Goal: Task Accomplishment & Management: Complete application form

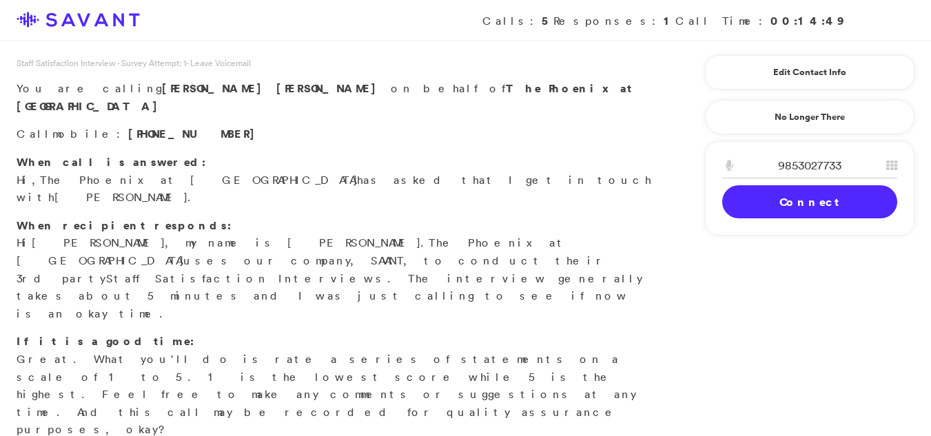
click at [769, 204] on link "Connect" at bounding box center [809, 201] width 175 height 33
click at [788, 194] on link "Connect" at bounding box center [809, 201] width 175 height 33
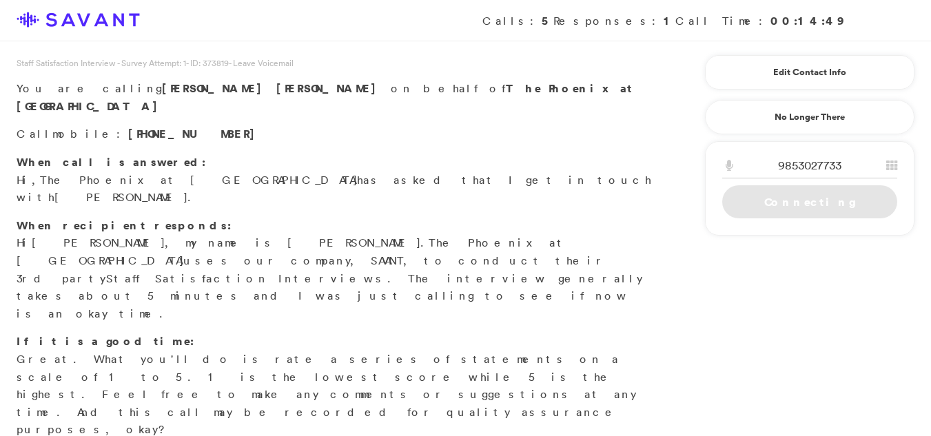
click at [762, 202] on link "Connecting" at bounding box center [809, 201] width 175 height 33
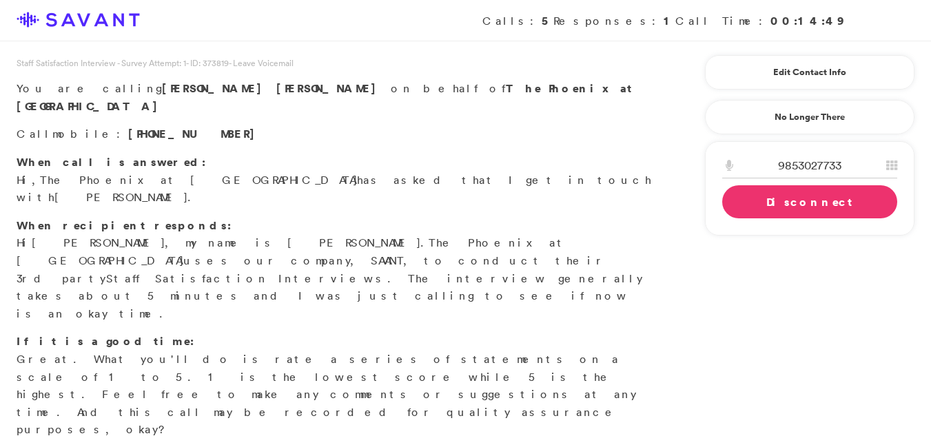
click at [762, 202] on link "Disconnect" at bounding box center [809, 201] width 175 height 33
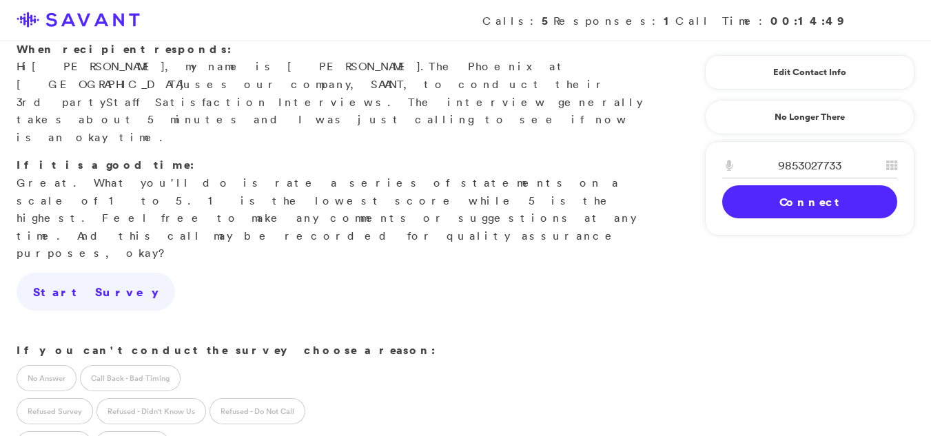
scroll to position [178, 0]
click at [110, 364] on label "Call Back - Bad Timing" at bounding box center [130, 377] width 101 height 26
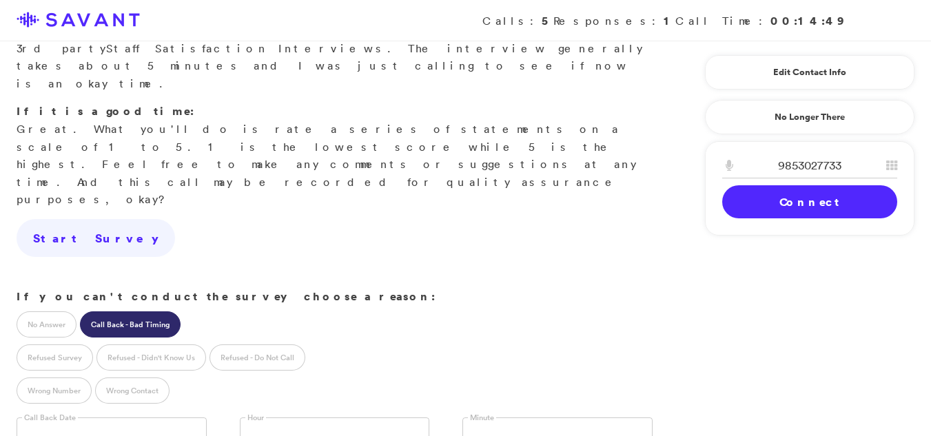
scroll to position [241, 0]
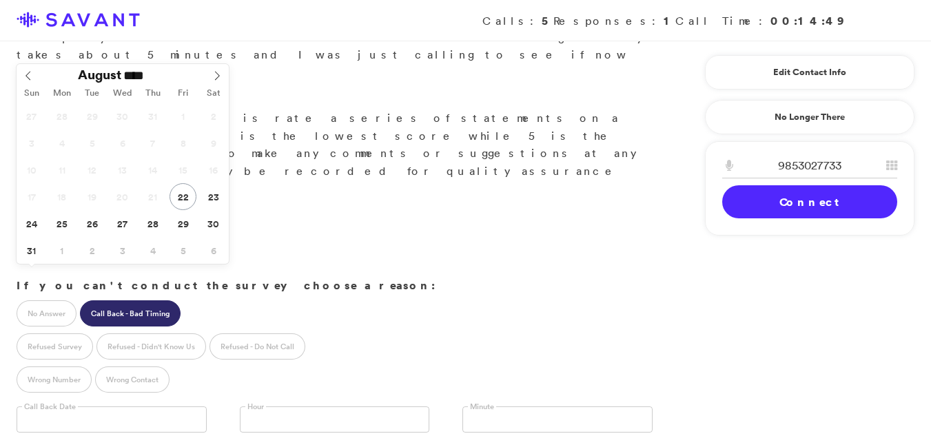
click at [83, 407] on input "text" at bounding box center [112, 420] width 190 height 26
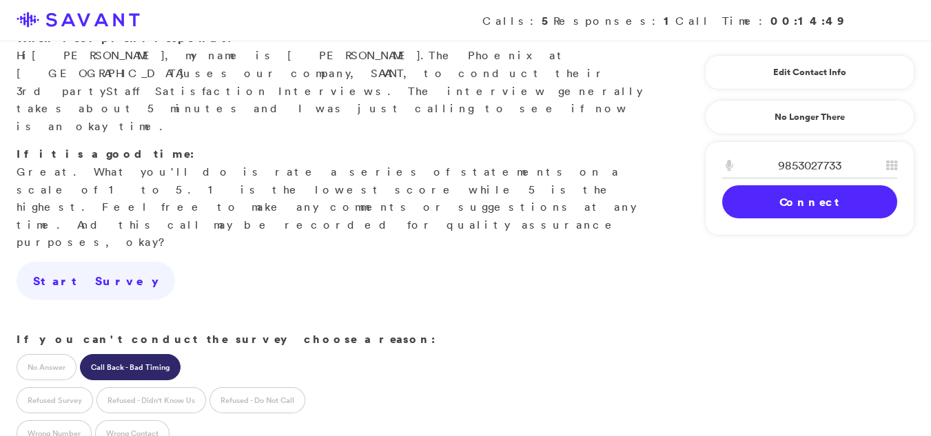
scroll to position [176, 0]
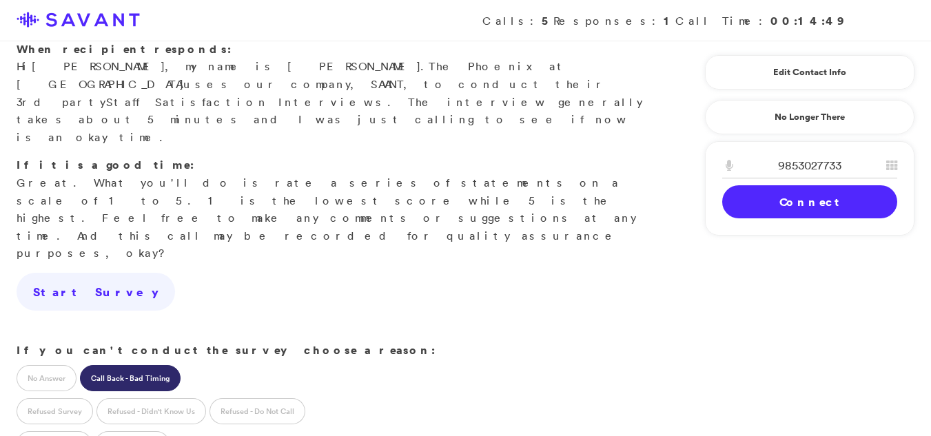
click at [139, 365] on label "Call Back - Bad Timing" at bounding box center [130, 378] width 101 height 26
click at [134, 365] on label "Call Back - Bad Timing" at bounding box center [130, 378] width 101 height 26
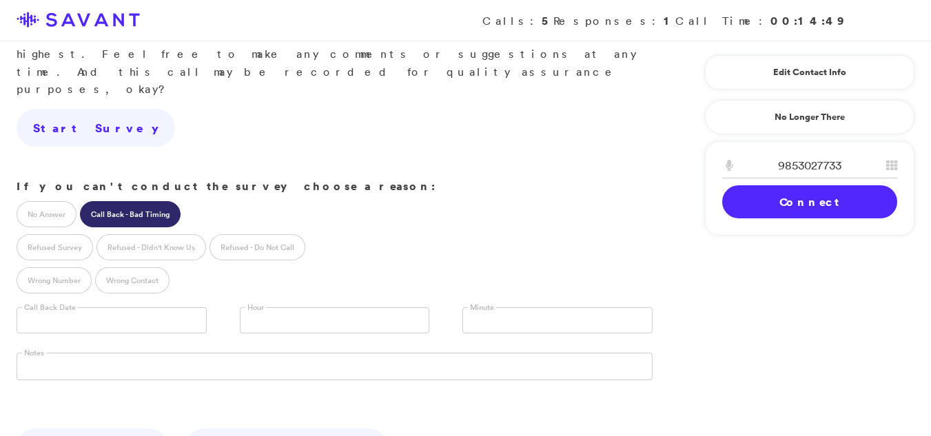
scroll to position [345, 0]
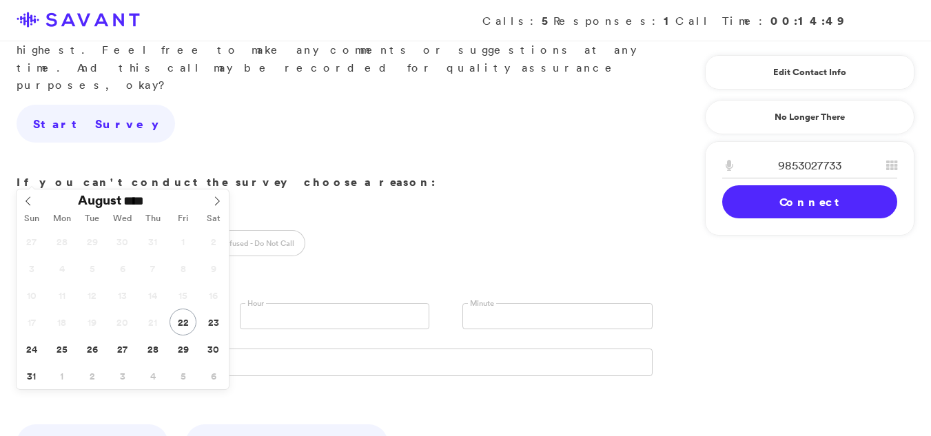
click at [64, 303] on input "text" at bounding box center [112, 316] width 190 height 26
type input "**********"
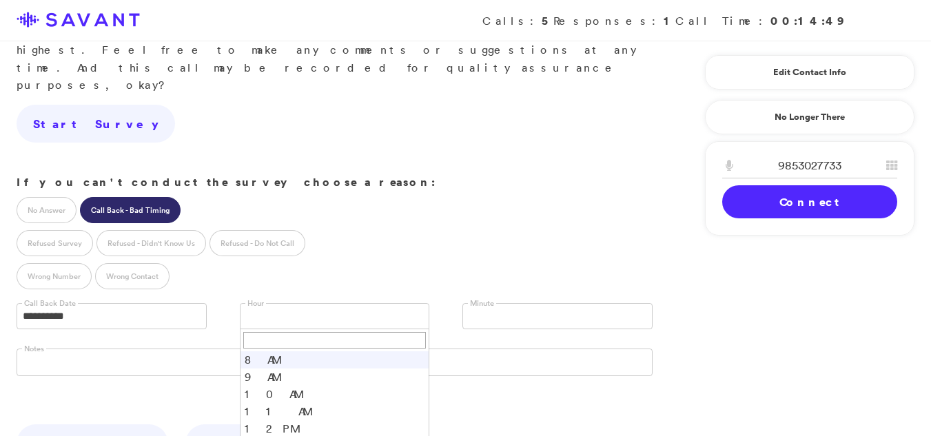
click at [285, 303] on link at bounding box center [335, 316] width 190 height 26
click at [280, 304] on span "2 PM" at bounding box center [326, 316] width 160 height 25
click at [259, 403] on li "11 AM" at bounding box center [335, 411] width 189 height 17
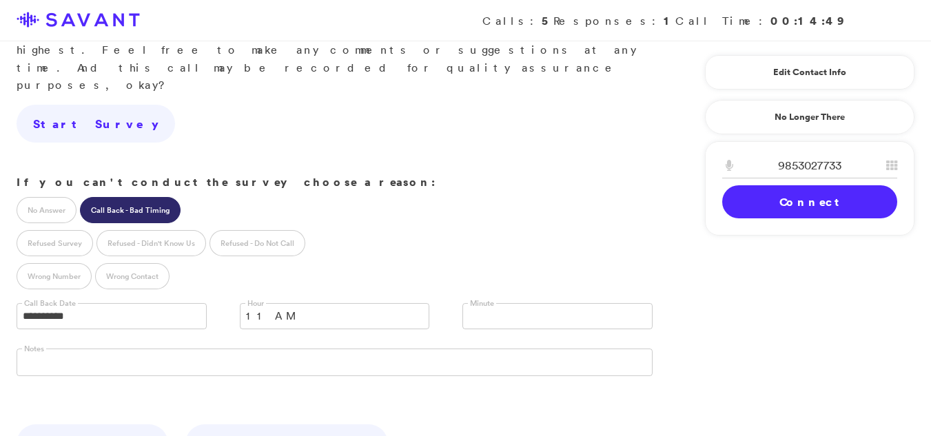
click at [258, 304] on span "11 AM" at bounding box center [326, 316] width 160 height 25
click at [248, 420] on li "12 PM" at bounding box center [335, 428] width 189 height 17
click at [560, 303] on link at bounding box center [557, 316] width 190 height 26
click at [489, 381] on li "45" at bounding box center [557, 389] width 189 height 17
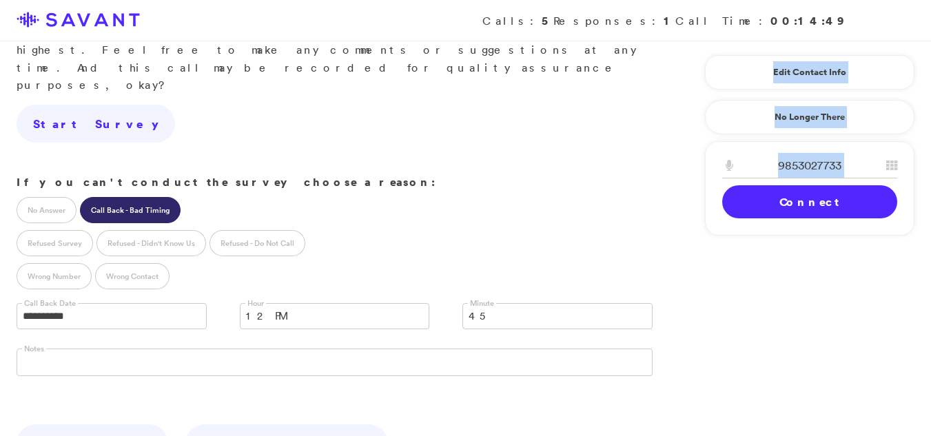
drag, startPoint x: 788, startPoint y: 205, endPoint x: 745, endPoint y: 265, distance: 74.2
click at [745, 265] on div "Staff Satisfaction Interview - Survey Attempt: 1 - ID: 373819 - Leave Voicemail…" at bounding box center [465, 148] width 931 height 986
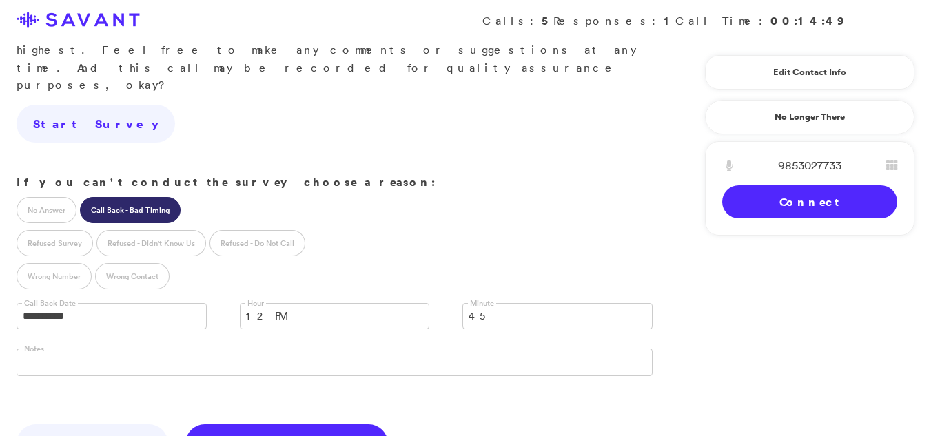
click at [185, 425] on link "Save & Clock Out" at bounding box center [286, 444] width 203 height 39
